Goal: Find specific page/section: Find specific page/section

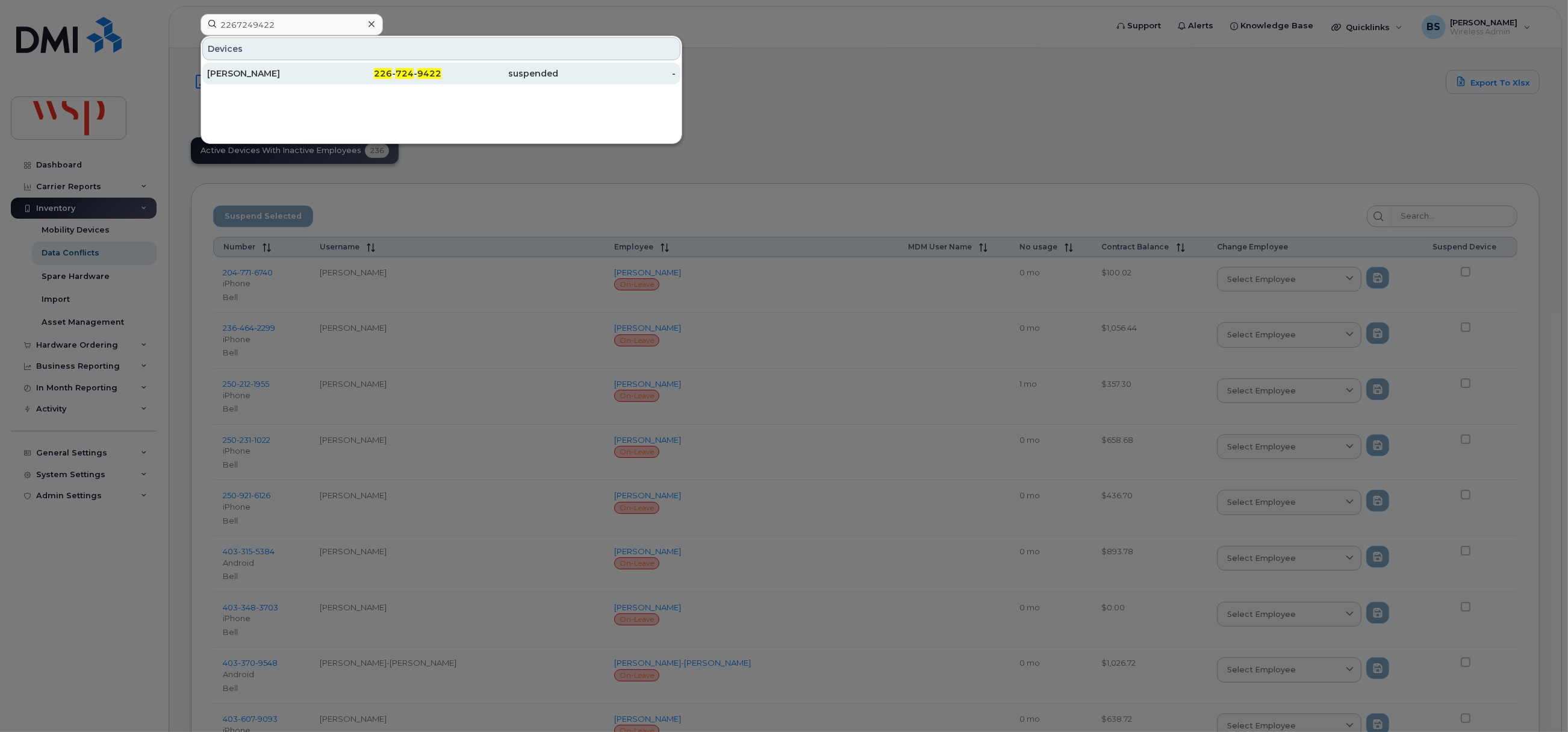
type input "2267249422"
drag, startPoint x: 234, startPoint y: 71, endPoint x: 357, endPoint y: 126, distance: 134.7
click at [234, 71] on div "Tony Wagner" at bounding box center [266, 73] width 117 height 12
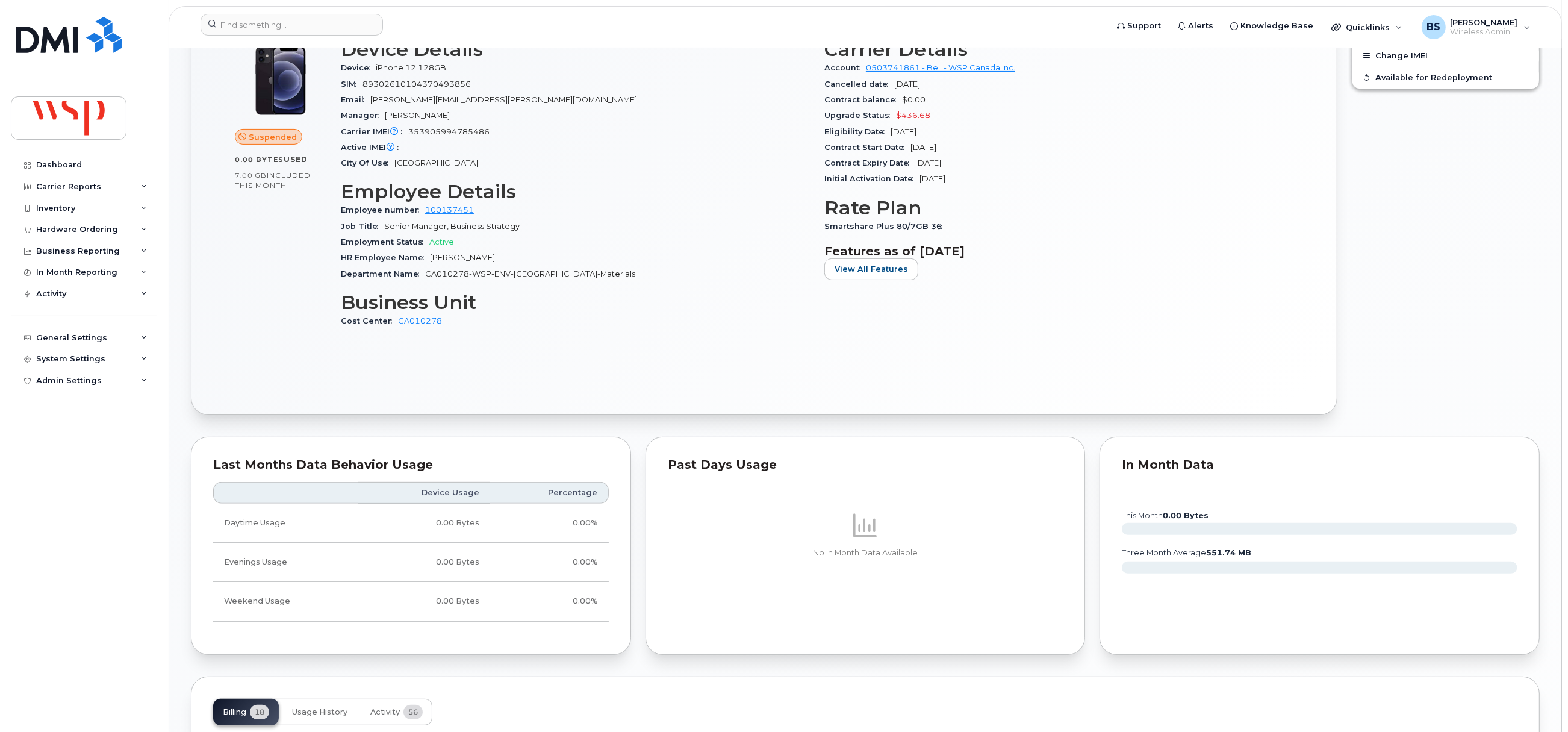
scroll to position [270, 0]
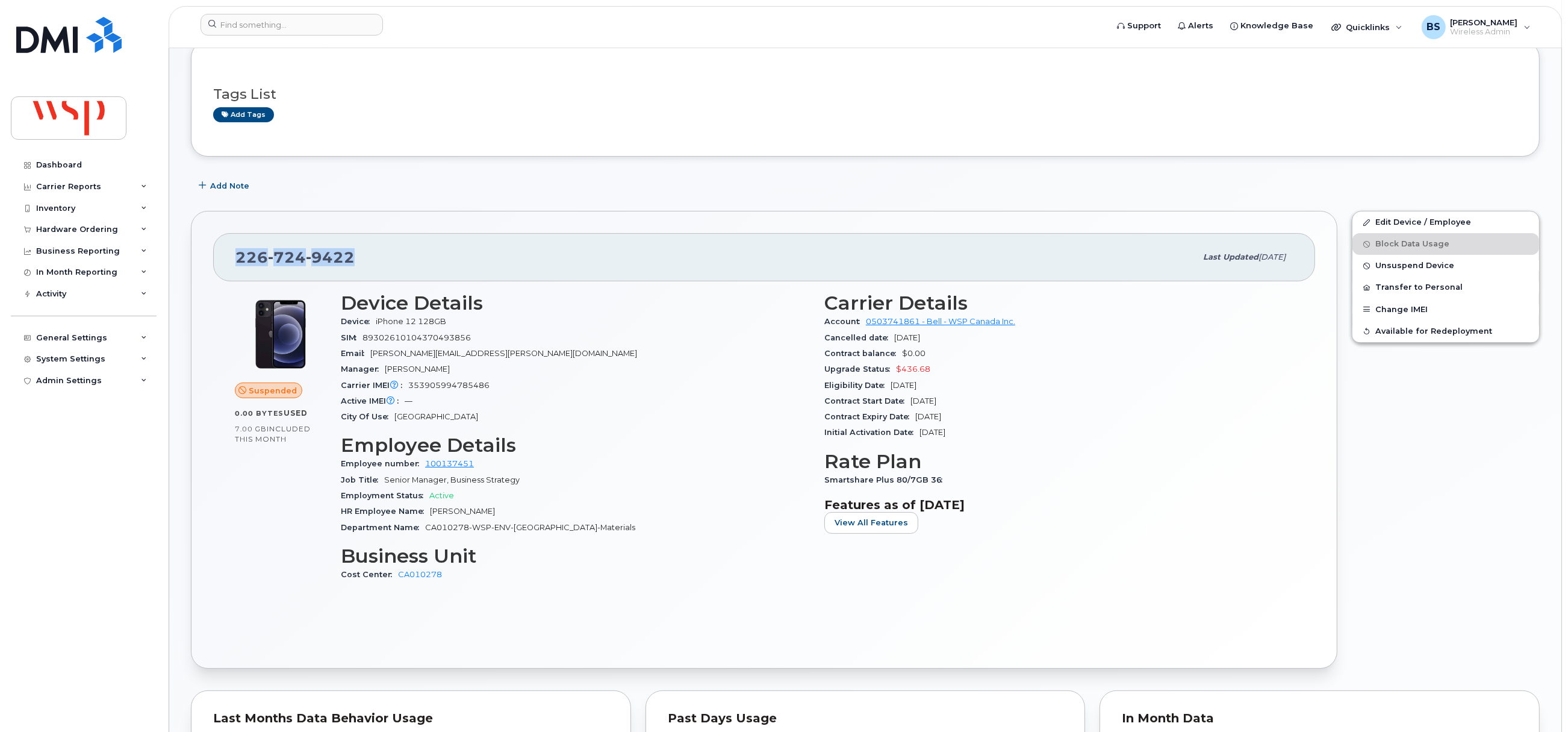
drag, startPoint x: 375, startPoint y: 258, endPoint x: 217, endPoint y: 272, distance: 158.6
click at [217, 272] on div "226 724 9422 Last updated Jul 08, 2025" at bounding box center [764, 257] width 1102 height 48
copy span "226 724 9422"
drag, startPoint x: 417, startPoint y: 580, endPoint x: 393, endPoint y: 580, distance: 24.0
click at [393, 580] on div "Cost Center CA010278" at bounding box center [576, 574] width 469 height 15
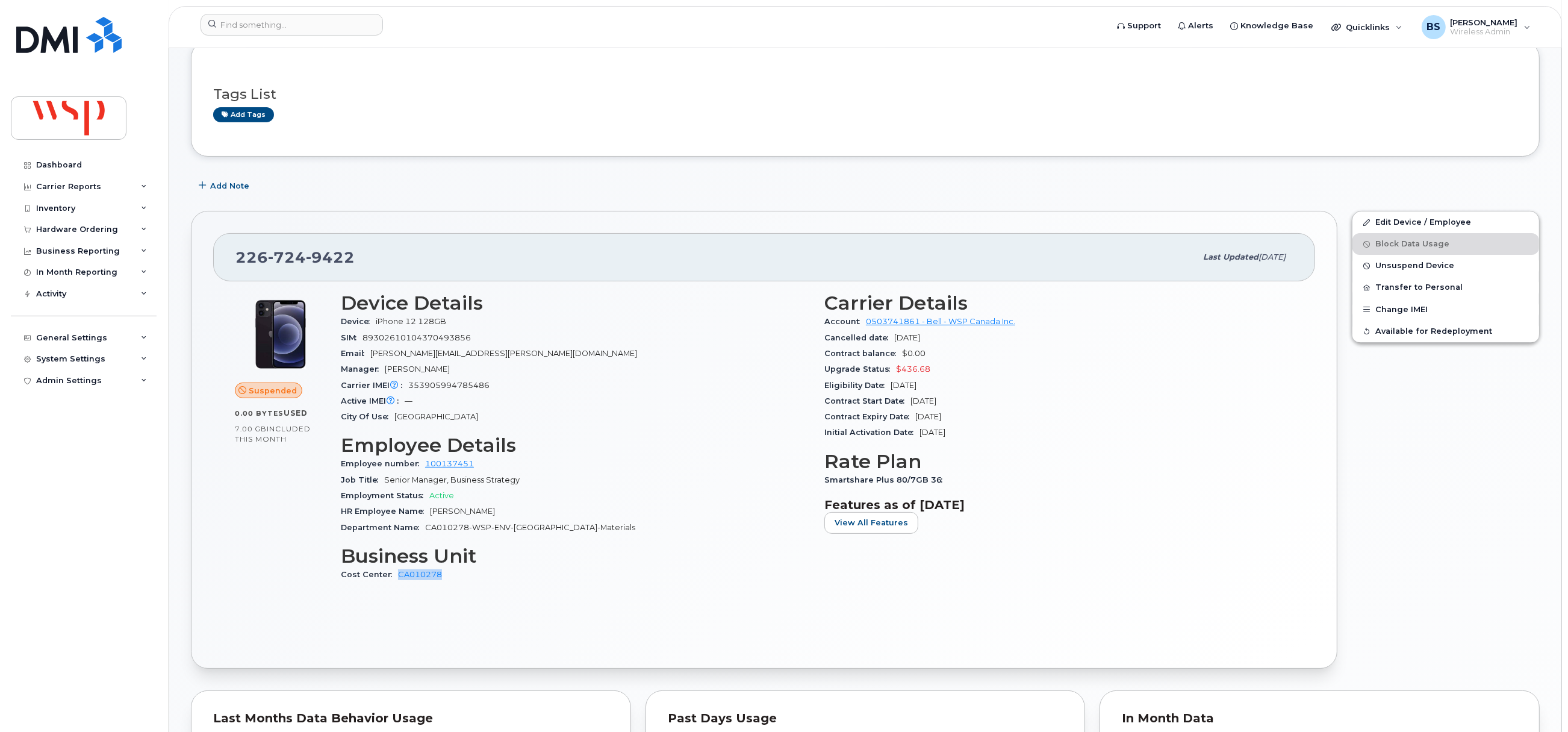
copy link "CA010278"
drag, startPoint x: 319, startPoint y: 30, endPoint x: 309, endPoint y: 29, distance: 10.0
click at [318, 29] on input at bounding box center [292, 24] width 183 height 22
paste input "2505398155"
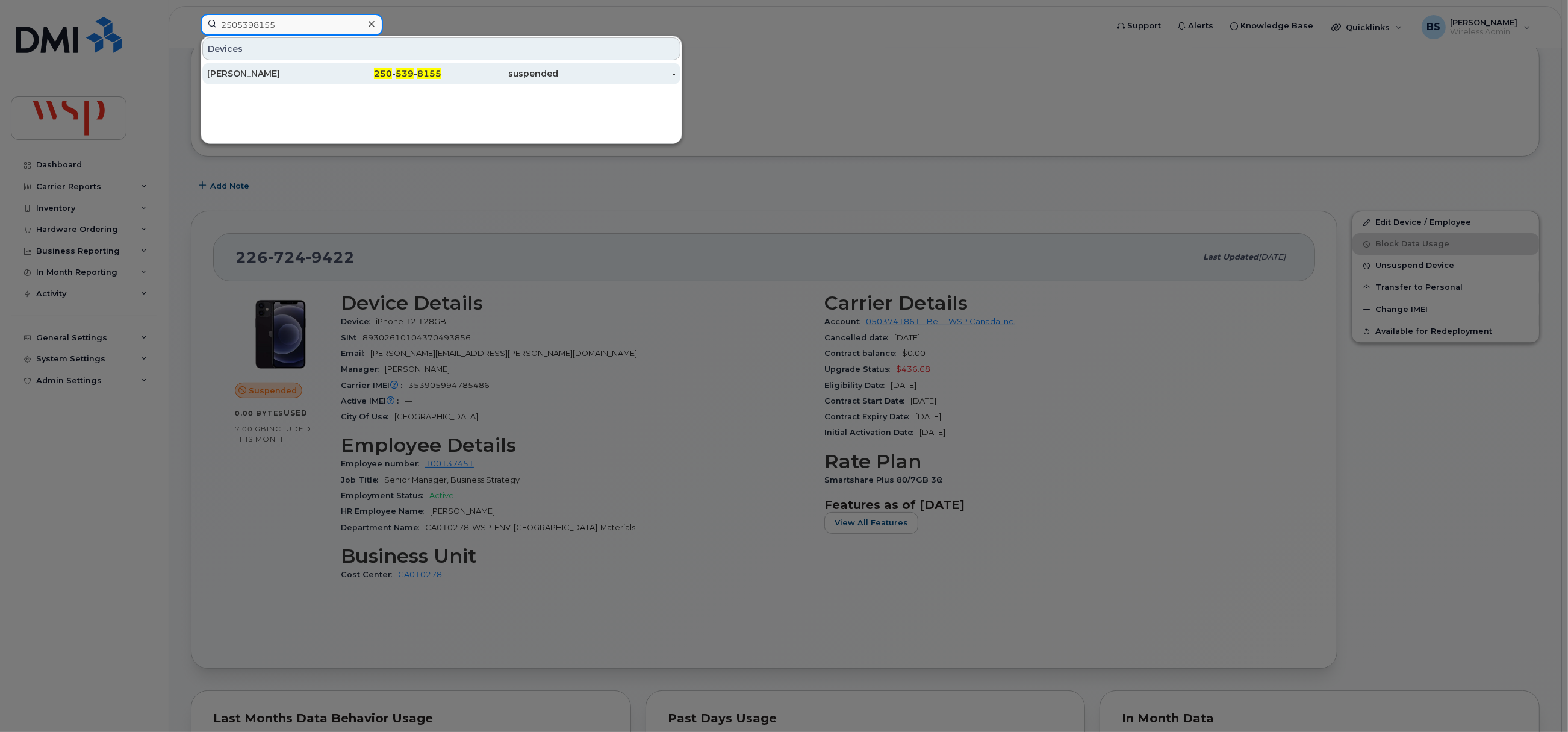
type input "2505398155"
click at [255, 75] on div "Allison Takasaki" at bounding box center [266, 73] width 117 height 12
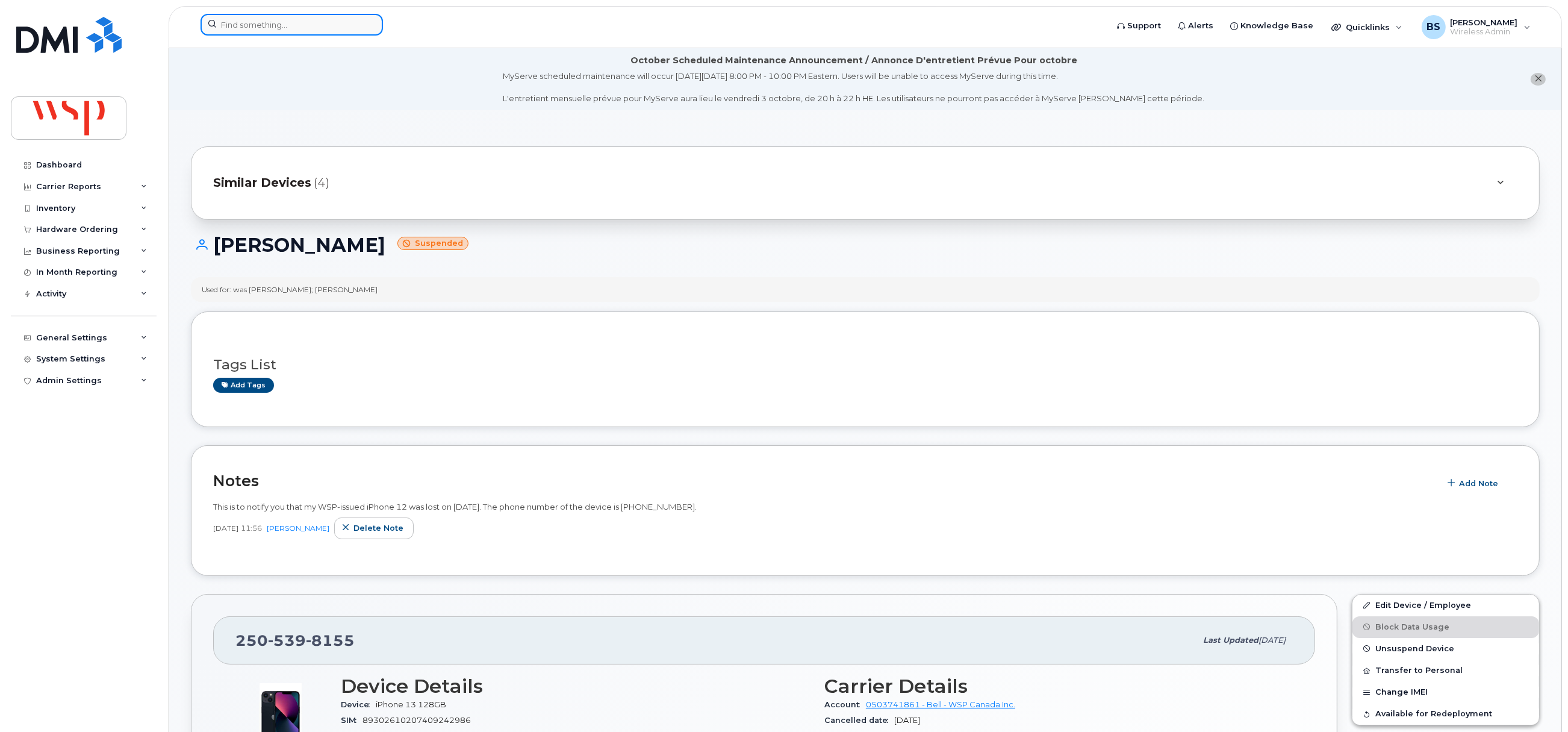
click at [320, 30] on input at bounding box center [292, 24] width 183 height 22
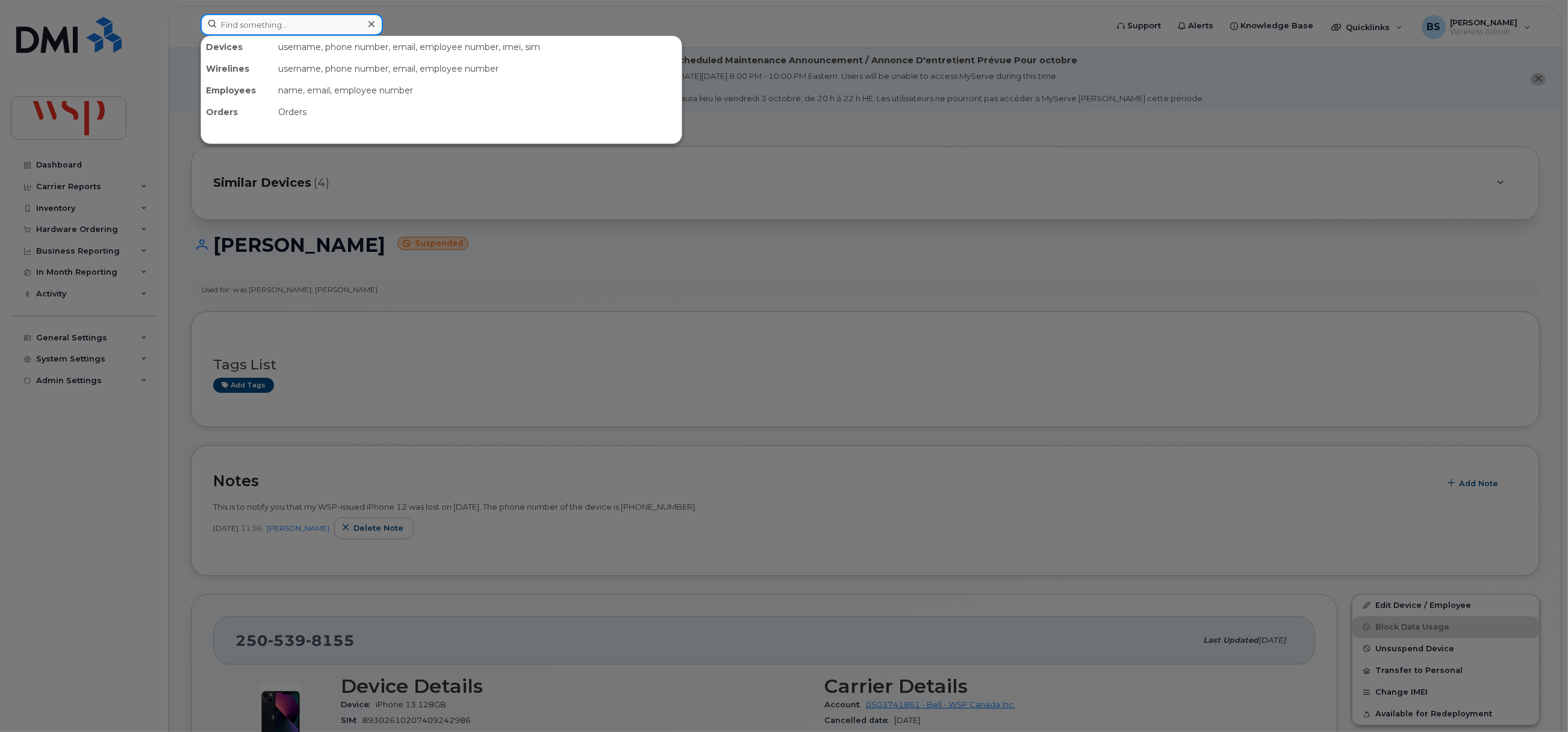
paste input "2267524464"
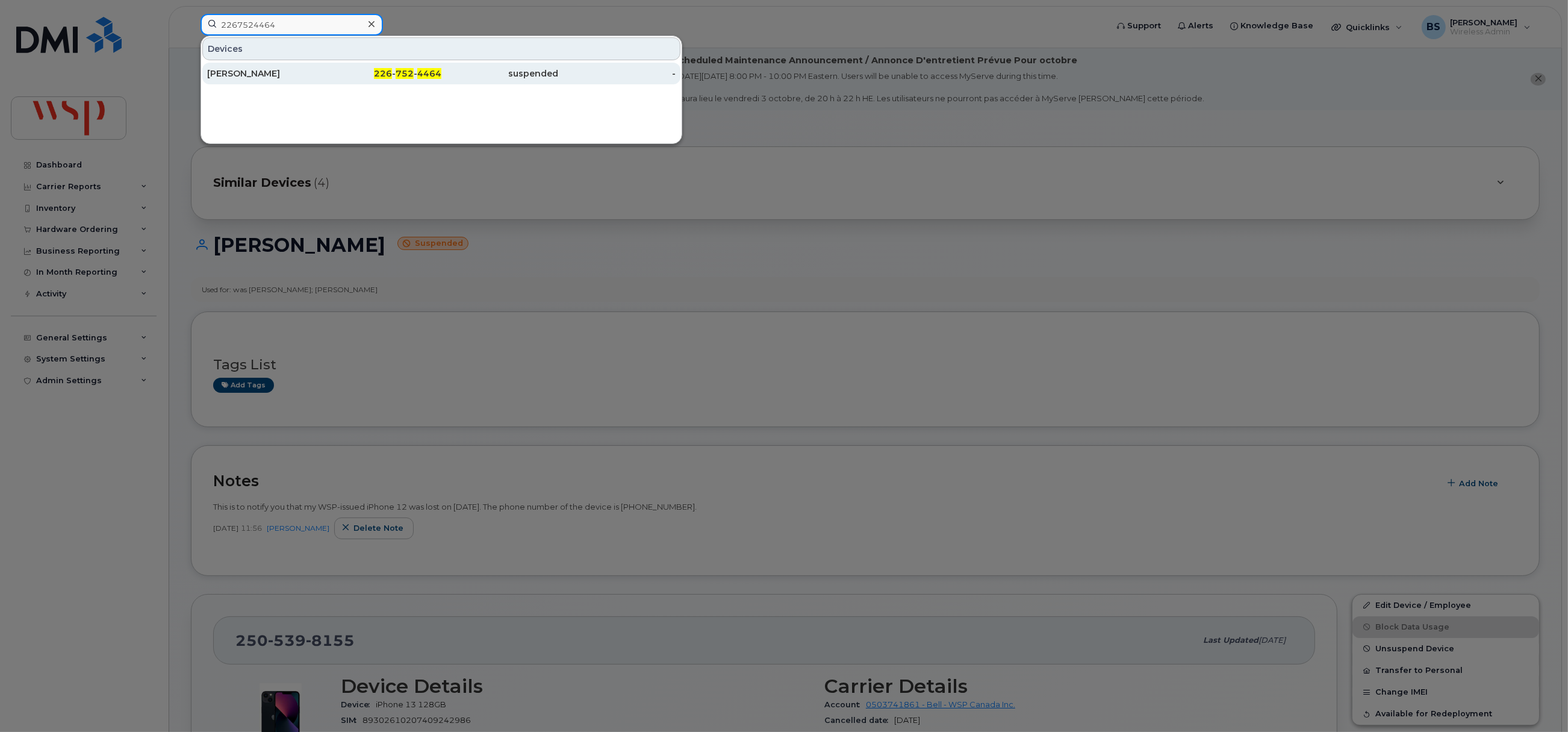
type input "2267524464"
drag, startPoint x: 236, startPoint y: 71, endPoint x: 417, endPoint y: 151, distance: 197.9
click at [236, 71] on div "Brendan McKenzie" at bounding box center [266, 73] width 117 height 12
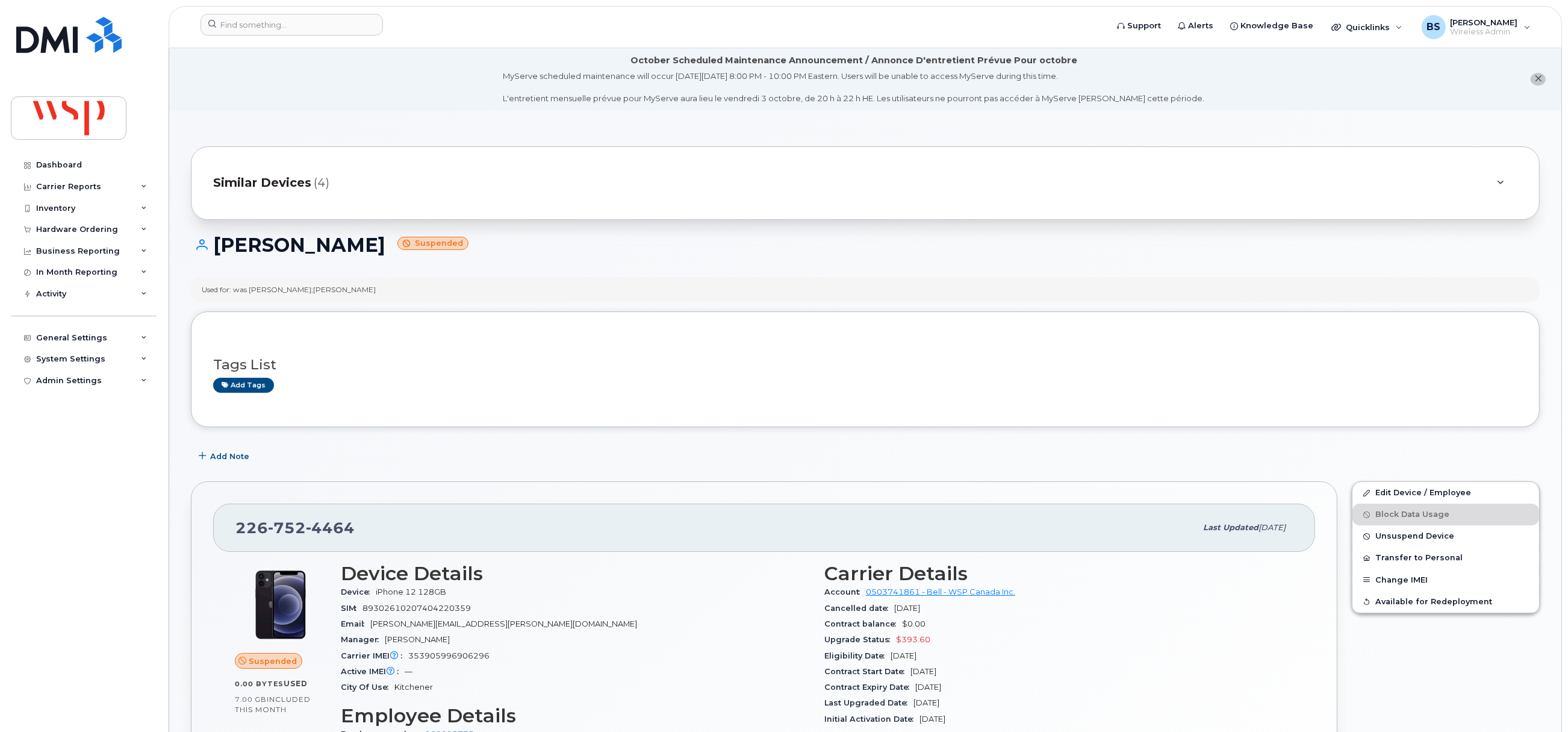
scroll to position [270, 0]
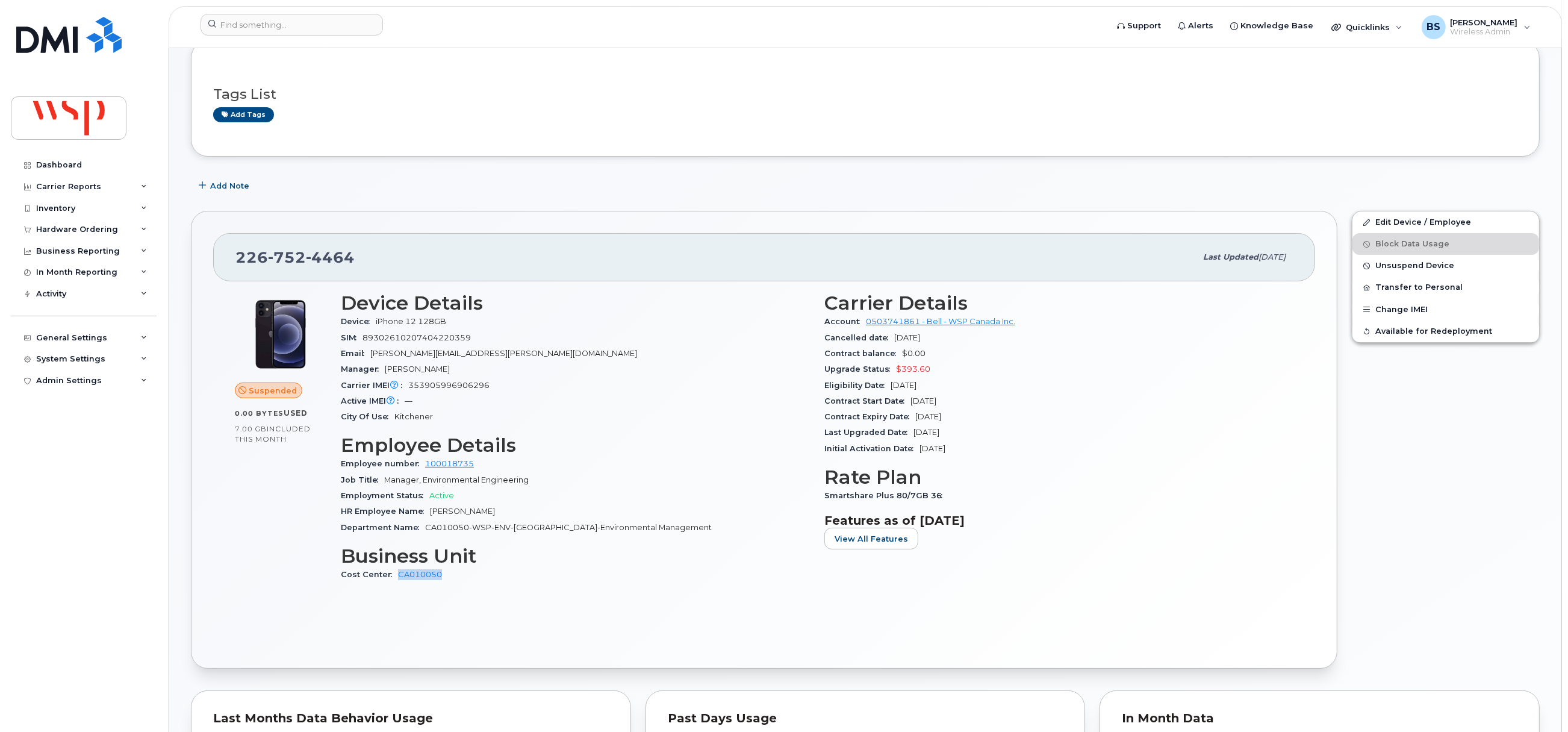
drag, startPoint x: 437, startPoint y: 580, endPoint x: 399, endPoint y: 580, distance: 38.0
click at [399, 580] on div "Cost Center CA010050" at bounding box center [576, 574] width 469 height 15
drag, startPoint x: 895, startPoint y: 377, endPoint x: 886, endPoint y: 377, distance: 9.0
click at [886, 377] on div "Upgrade Status $393.60" at bounding box center [1059, 369] width 469 height 15
click at [252, 25] on input at bounding box center [292, 24] width 183 height 22
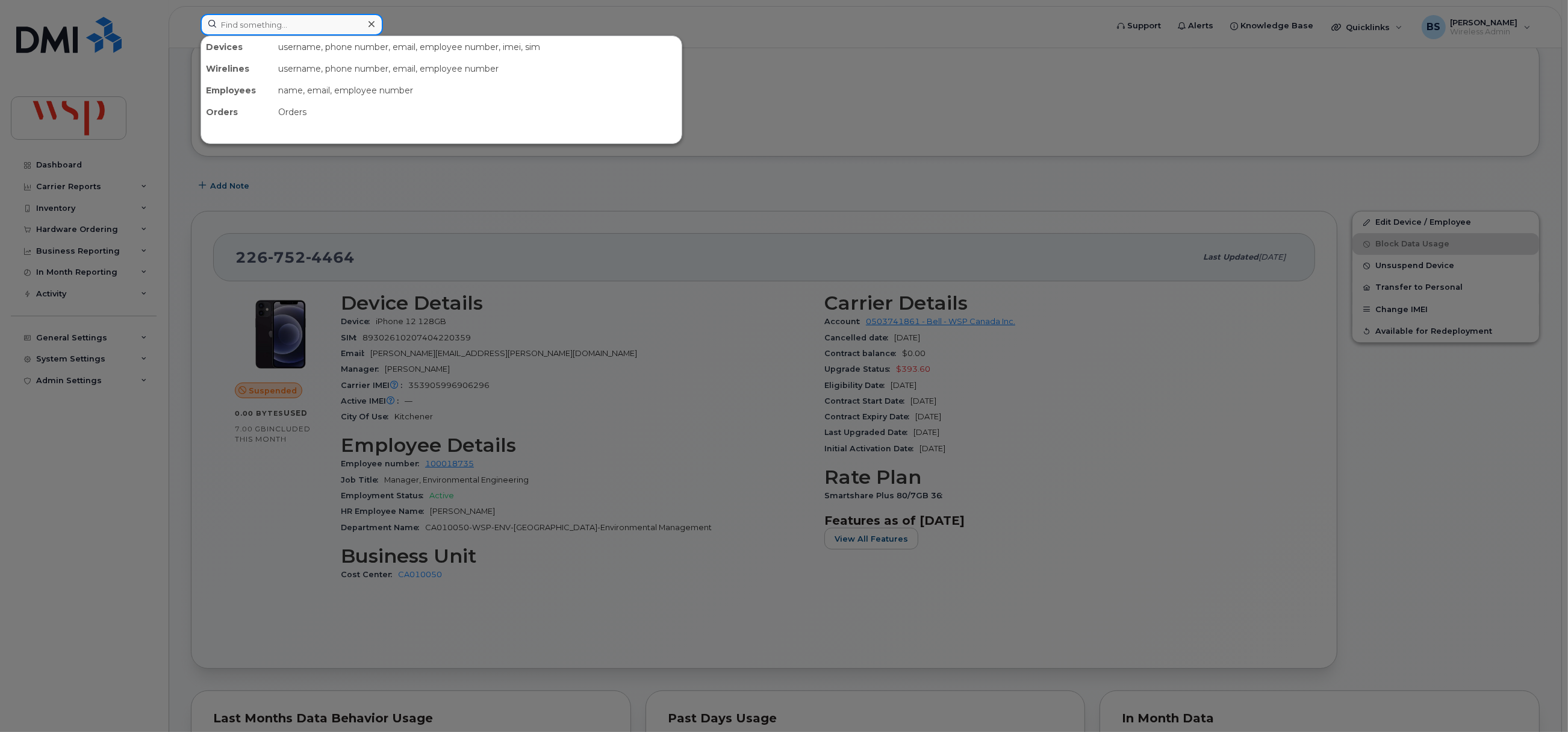
paste input "4168987183"
type input "4168987183"
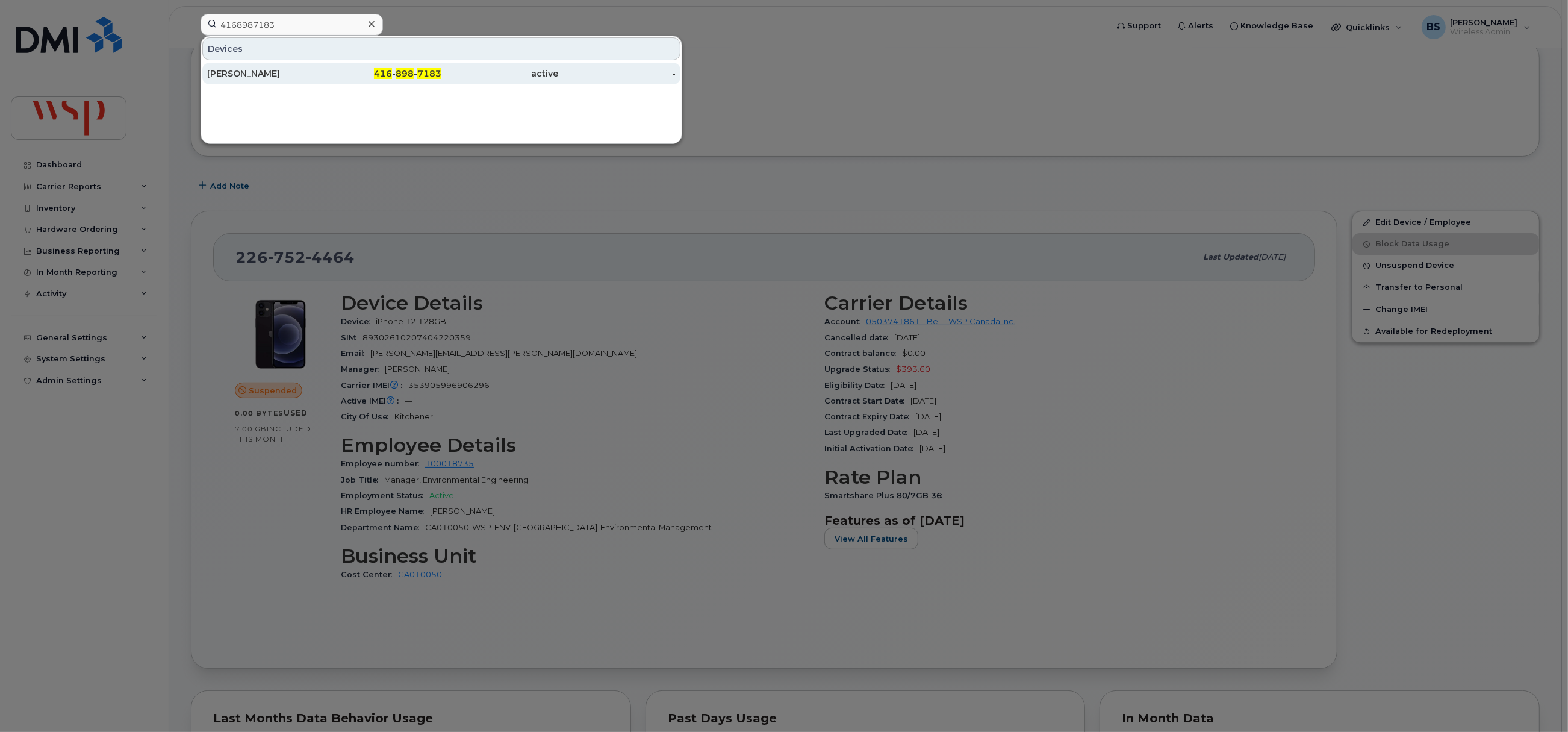
click at [223, 70] on div "GORDON FIRTH" at bounding box center [266, 73] width 117 height 12
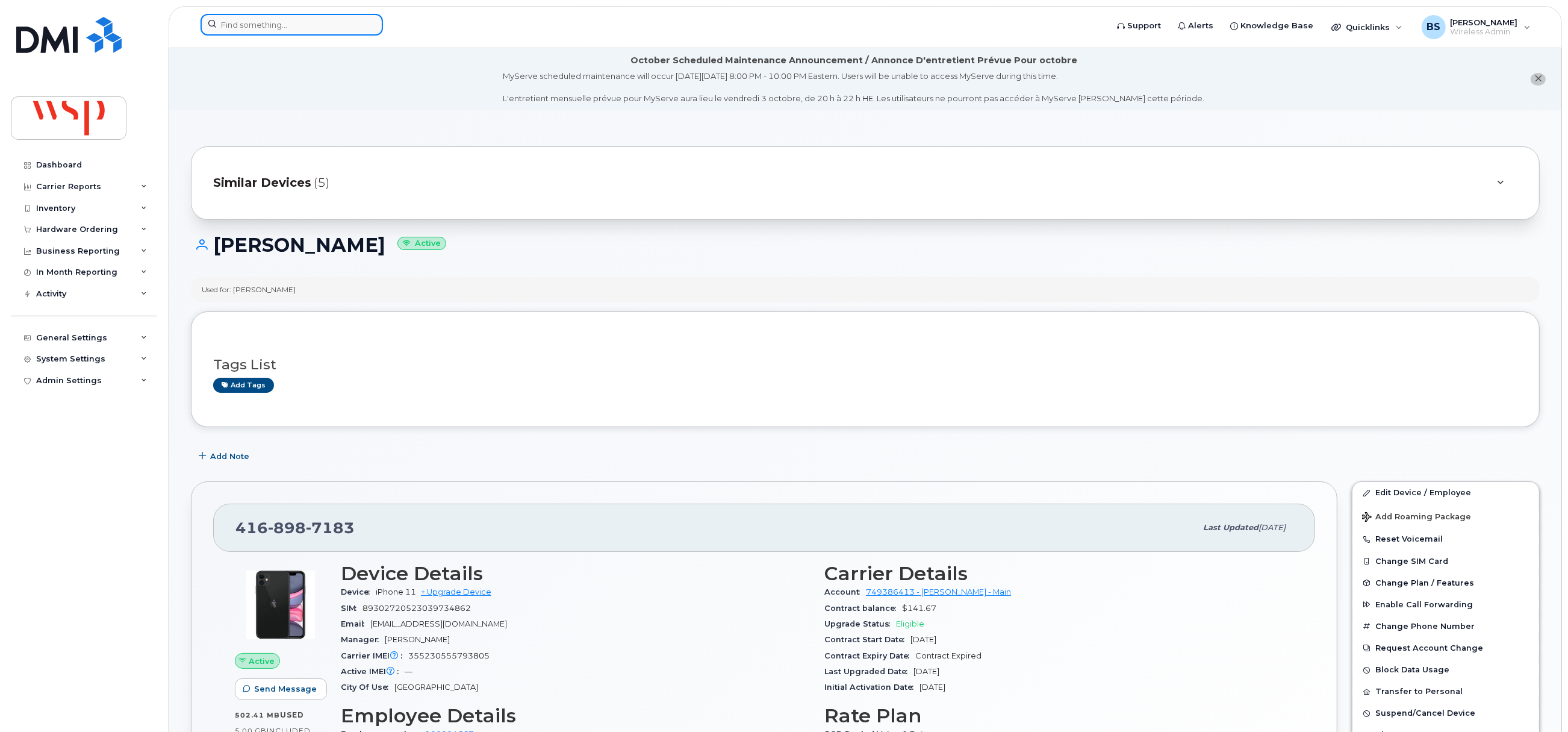
click at [288, 29] on input at bounding box center [292, 24] width 183 height 22
paste input "7097271314"
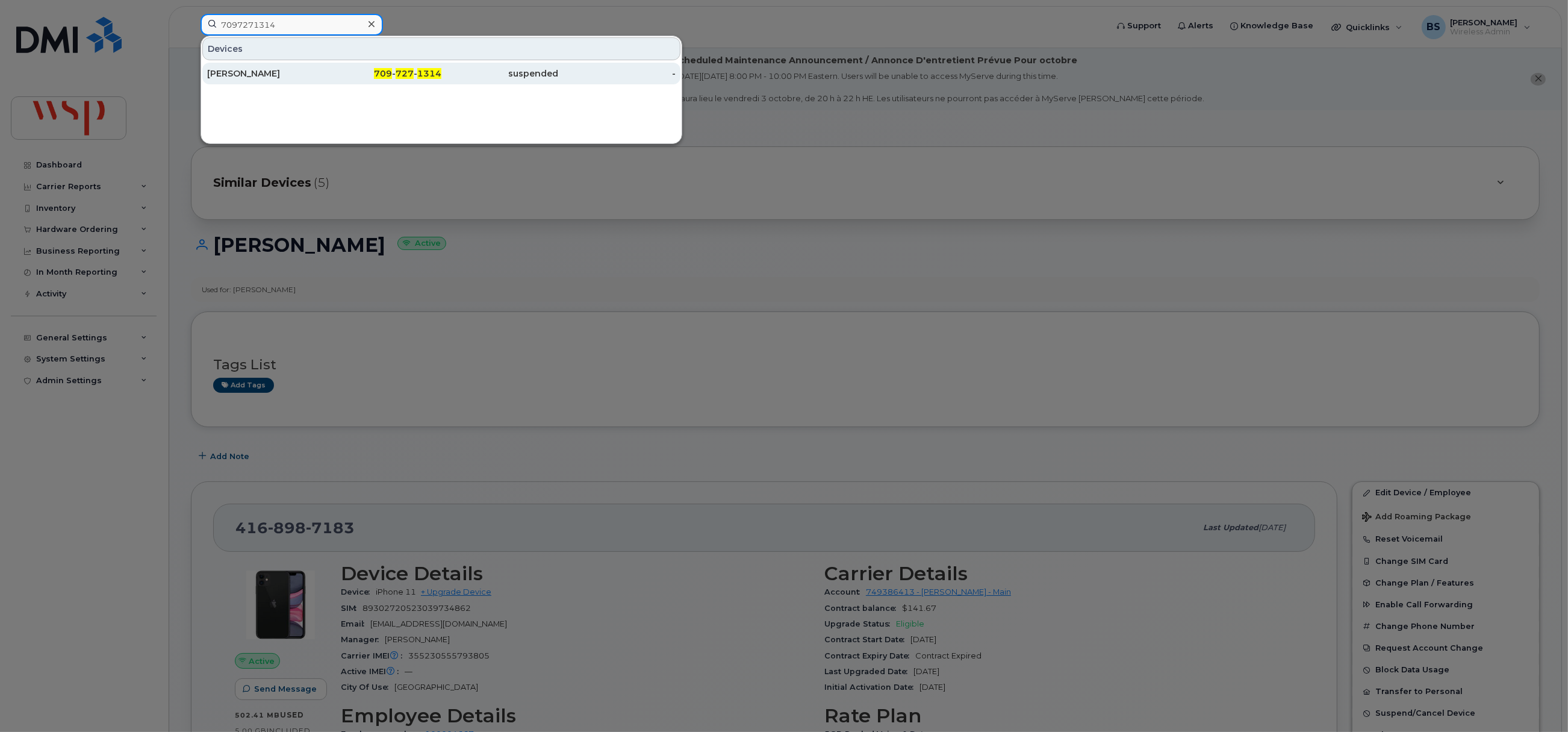
type input "7097271314"
drag, startPoint x: 244, startPoint y: 71, endPoint x: 335, endPoint y: 115, distance: 101.1
click at [244, 71] on div "Belinda Culgin" at bounding box center [266, 73] width 117 height 12
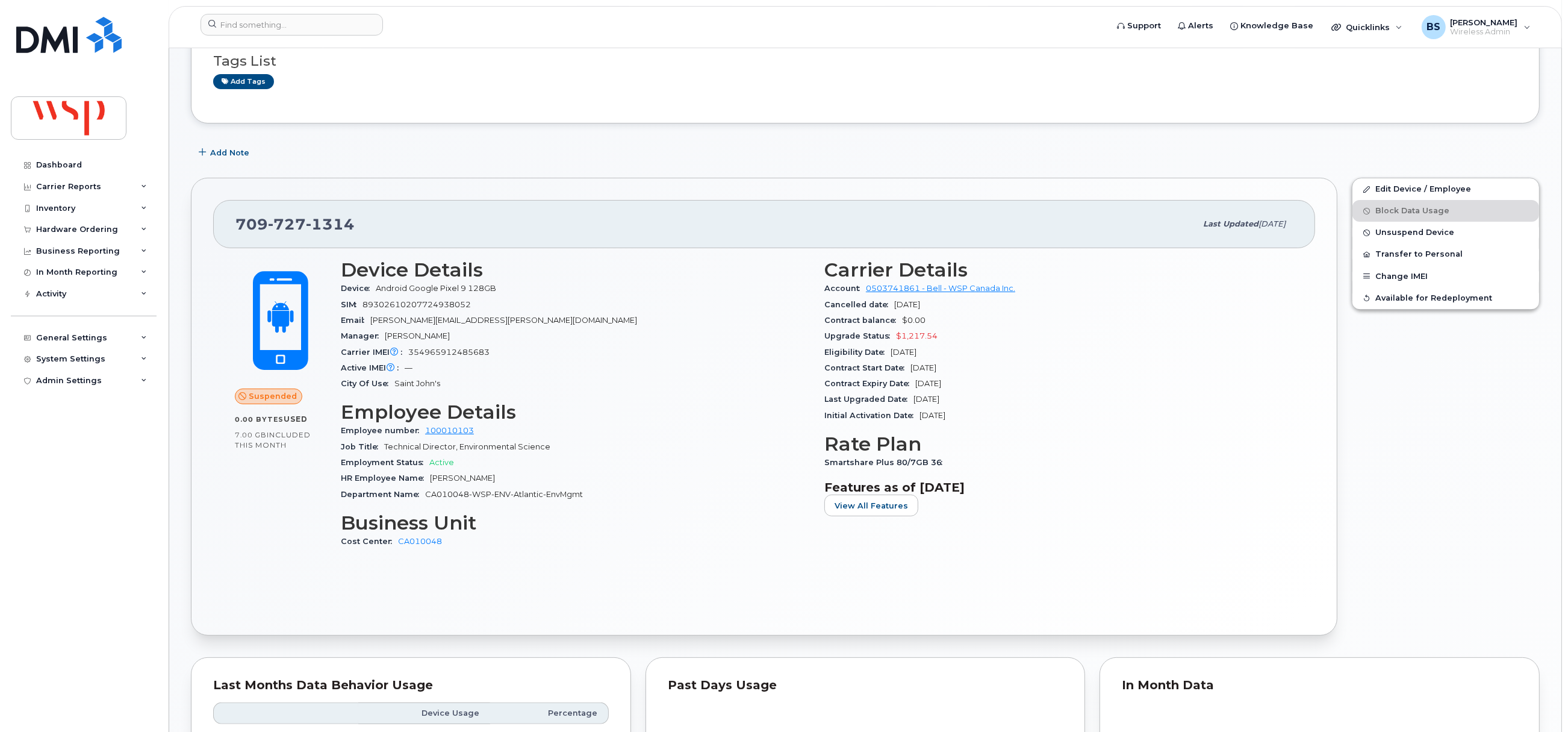
scroll to position [361, 0]
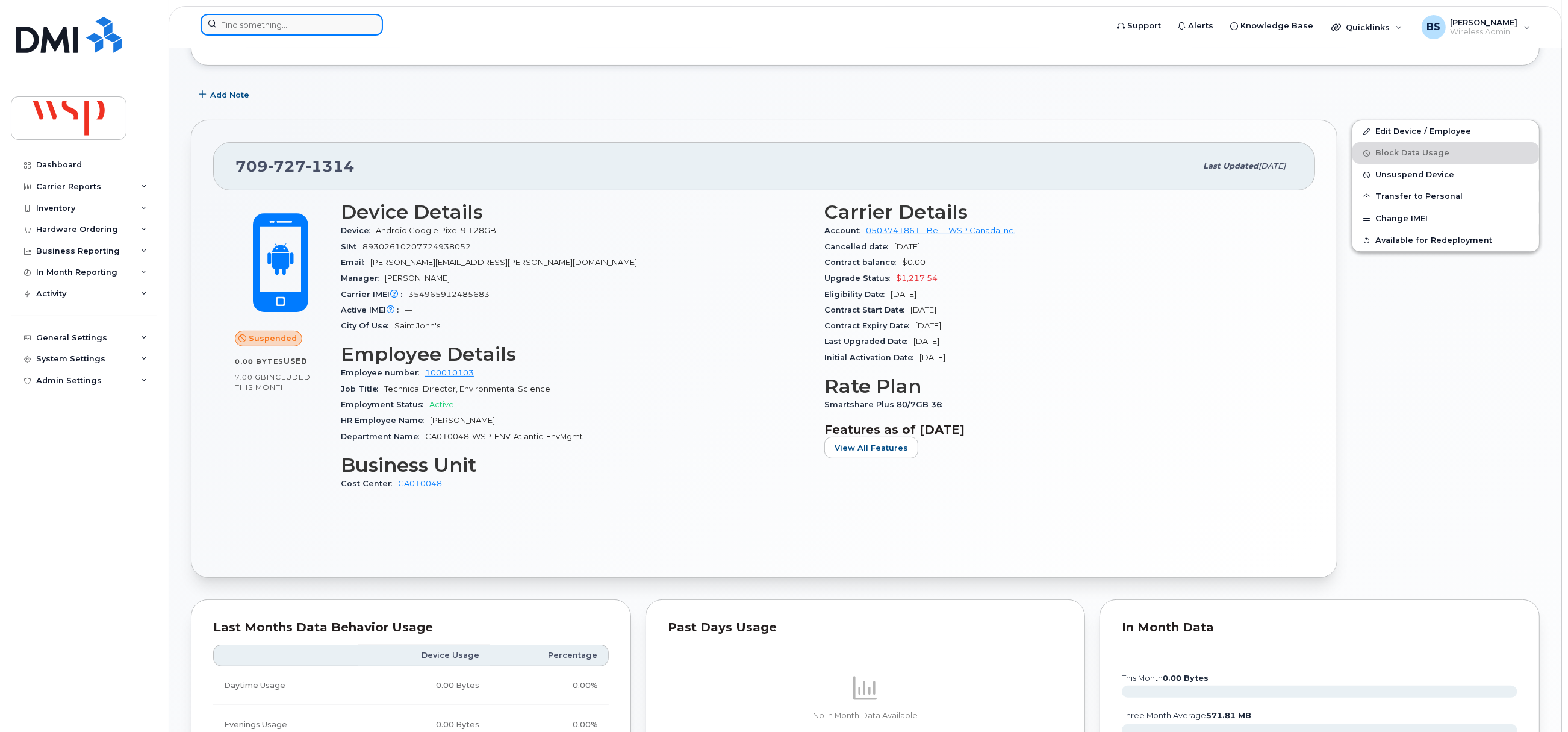
click at [307, 22] on input at bounding box center [292, 24] width 183 height 22
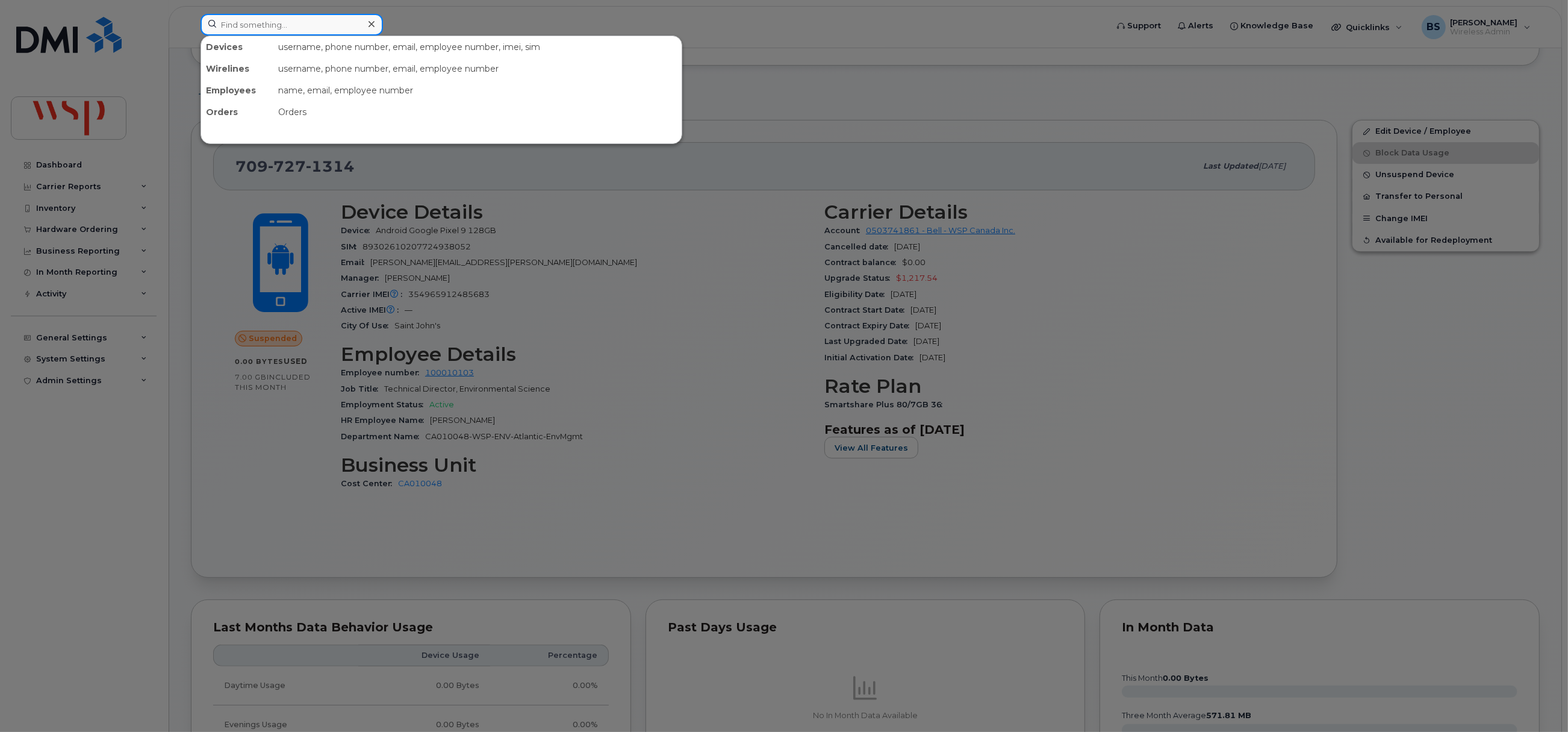
paste input "2892513761"
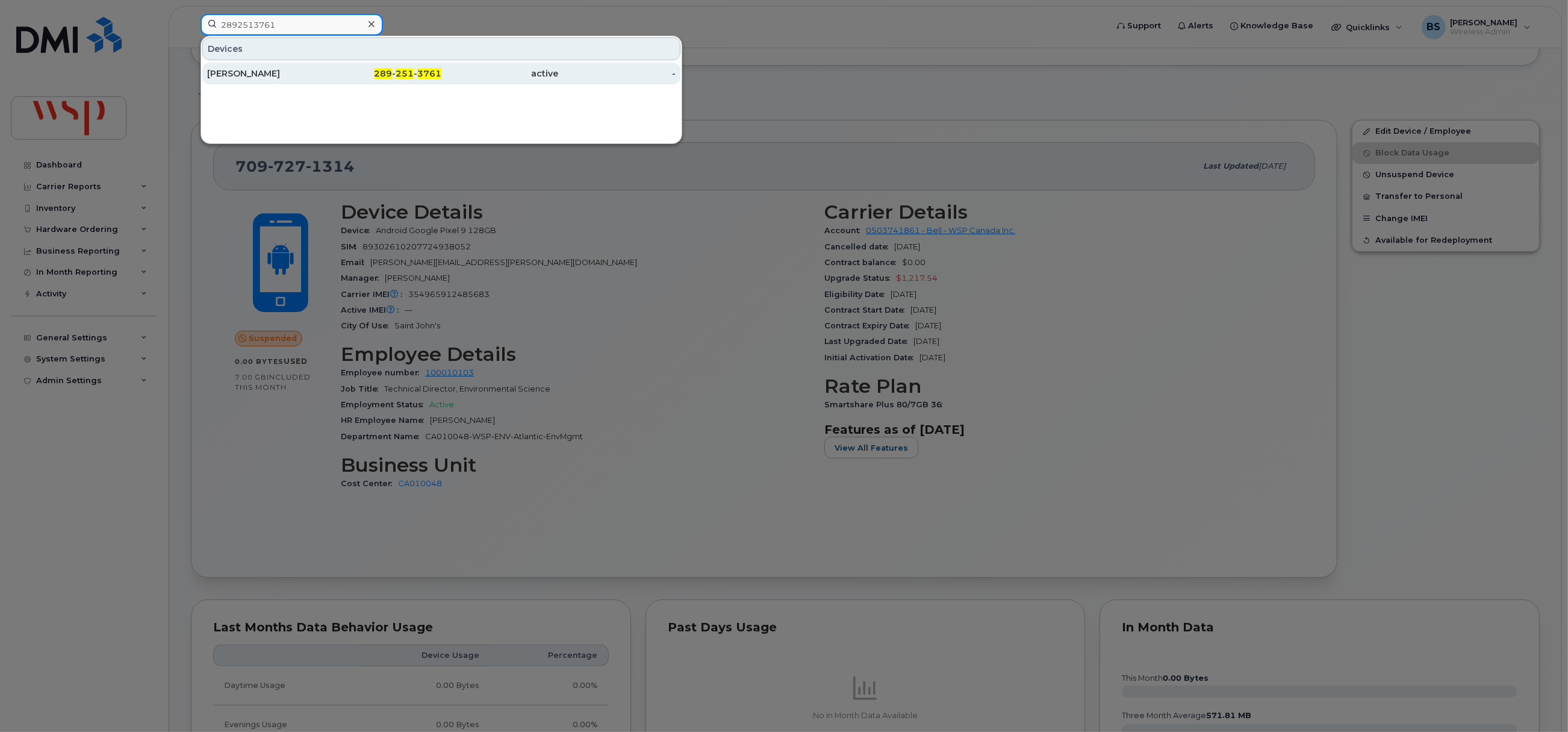
type input "2892513761"
click at [421, 72] on span "3761" at bounding box center [429, 73] width 24 height 11
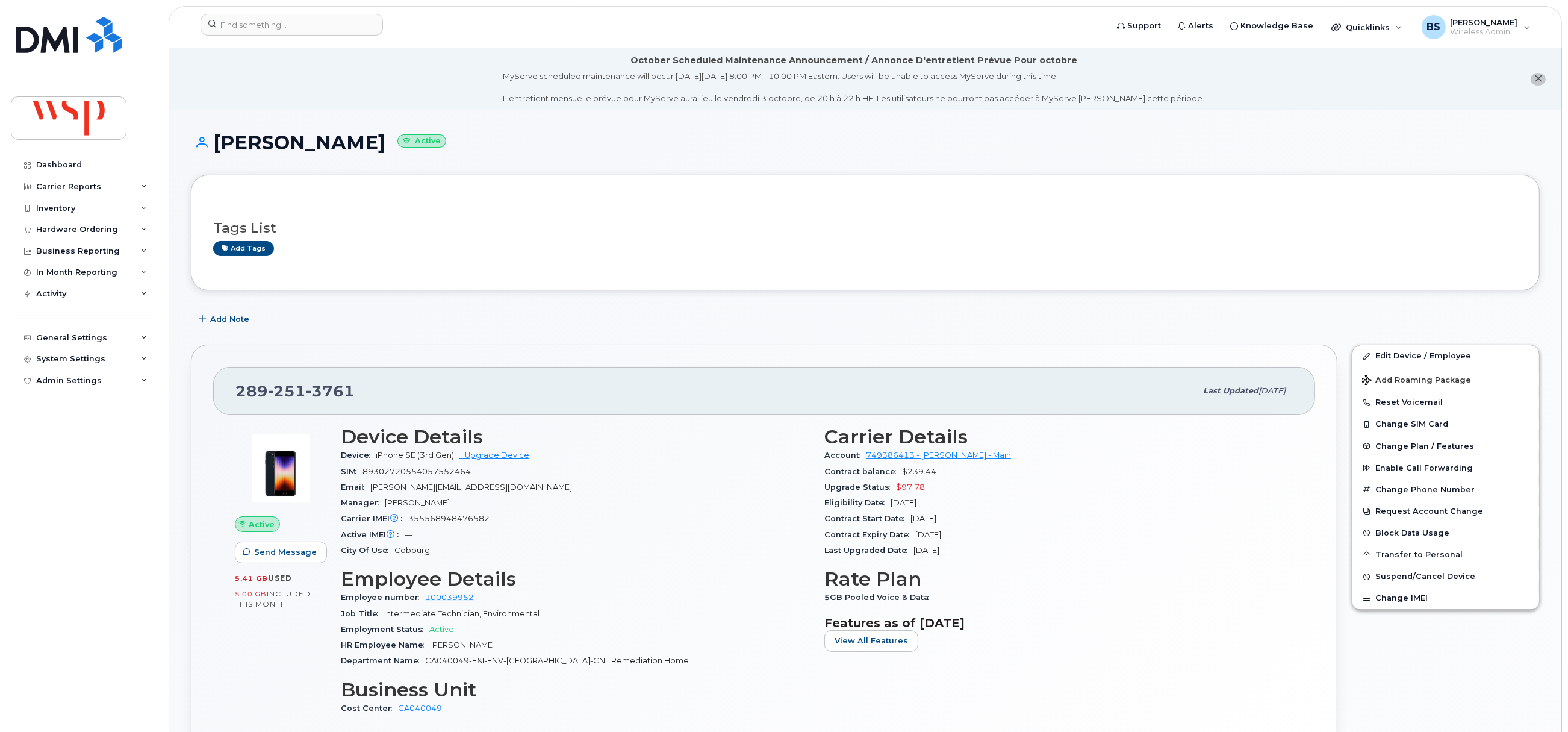
drag, startPoint x: 978, startPoint y: 531, endPoint x: 913, endPoint y: 540, distance: 65.6
click at [913, 540] on div "Contract Expiry Date [DATE]" at bounding box center [1059, 534] width 469 height 15
copy span "[DATE]"
